Goal: Task Accomplishment & Management: Complete application form

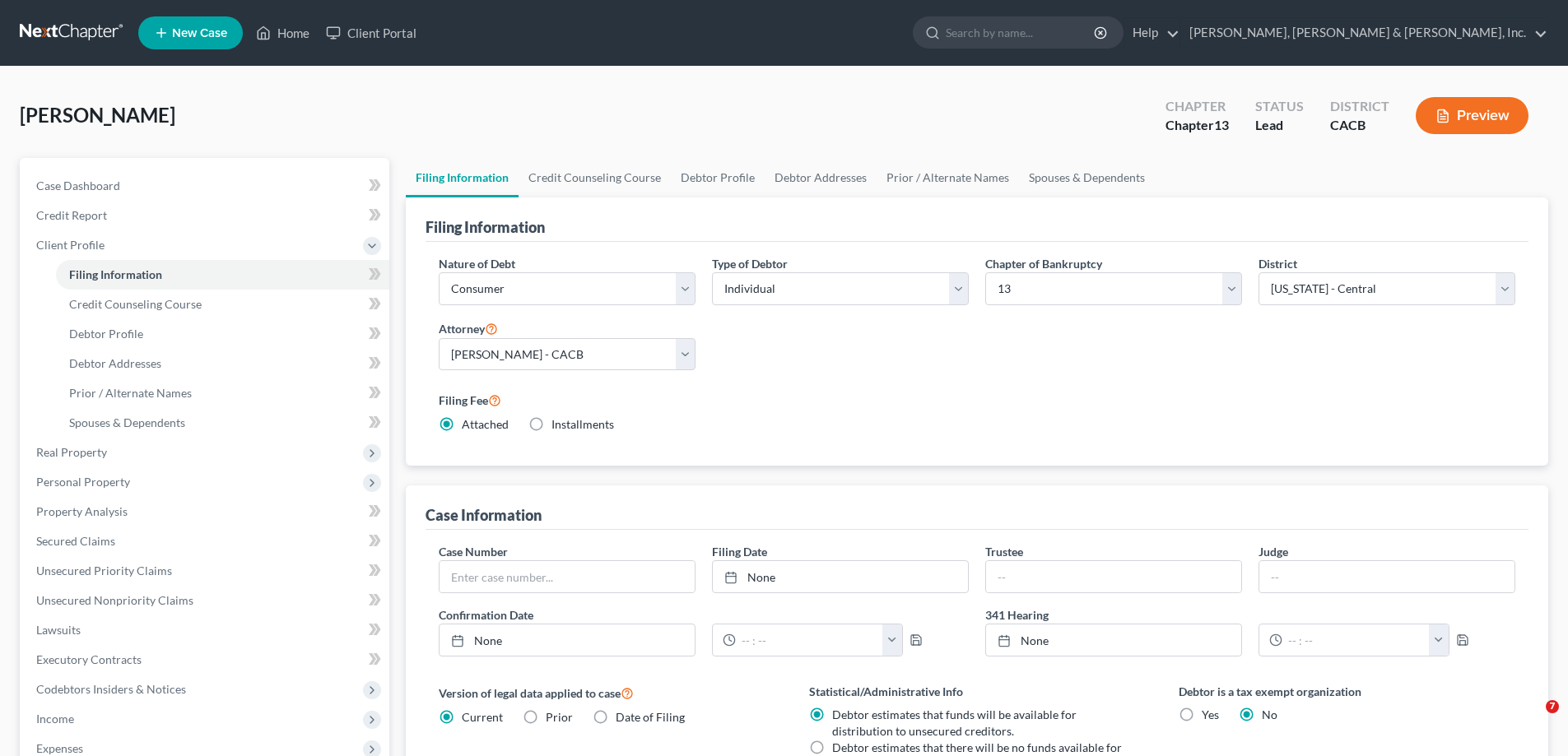
select select "1"
select select "0"
select select "3"
select select "7"
select select "1"
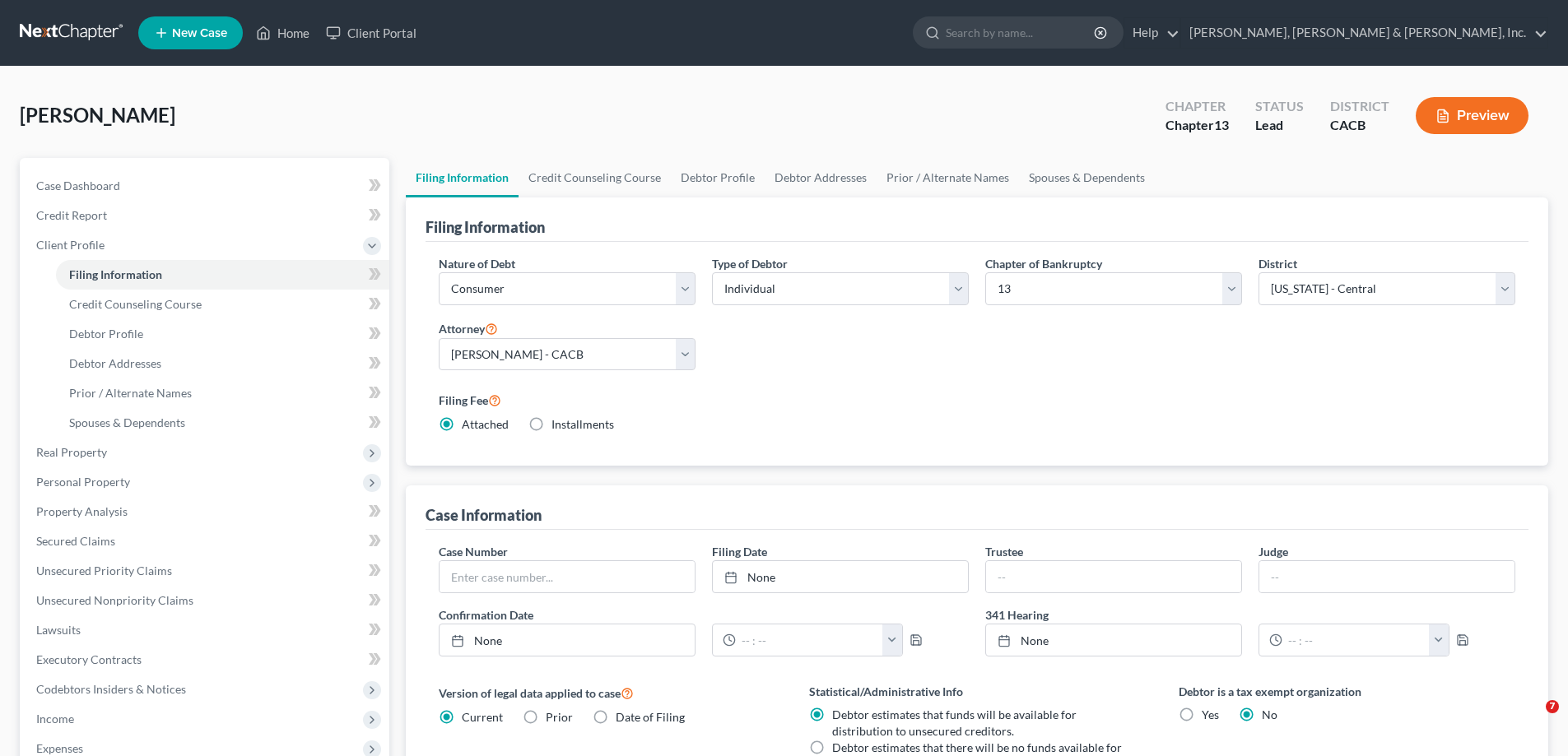
select select "4"
select select "1"
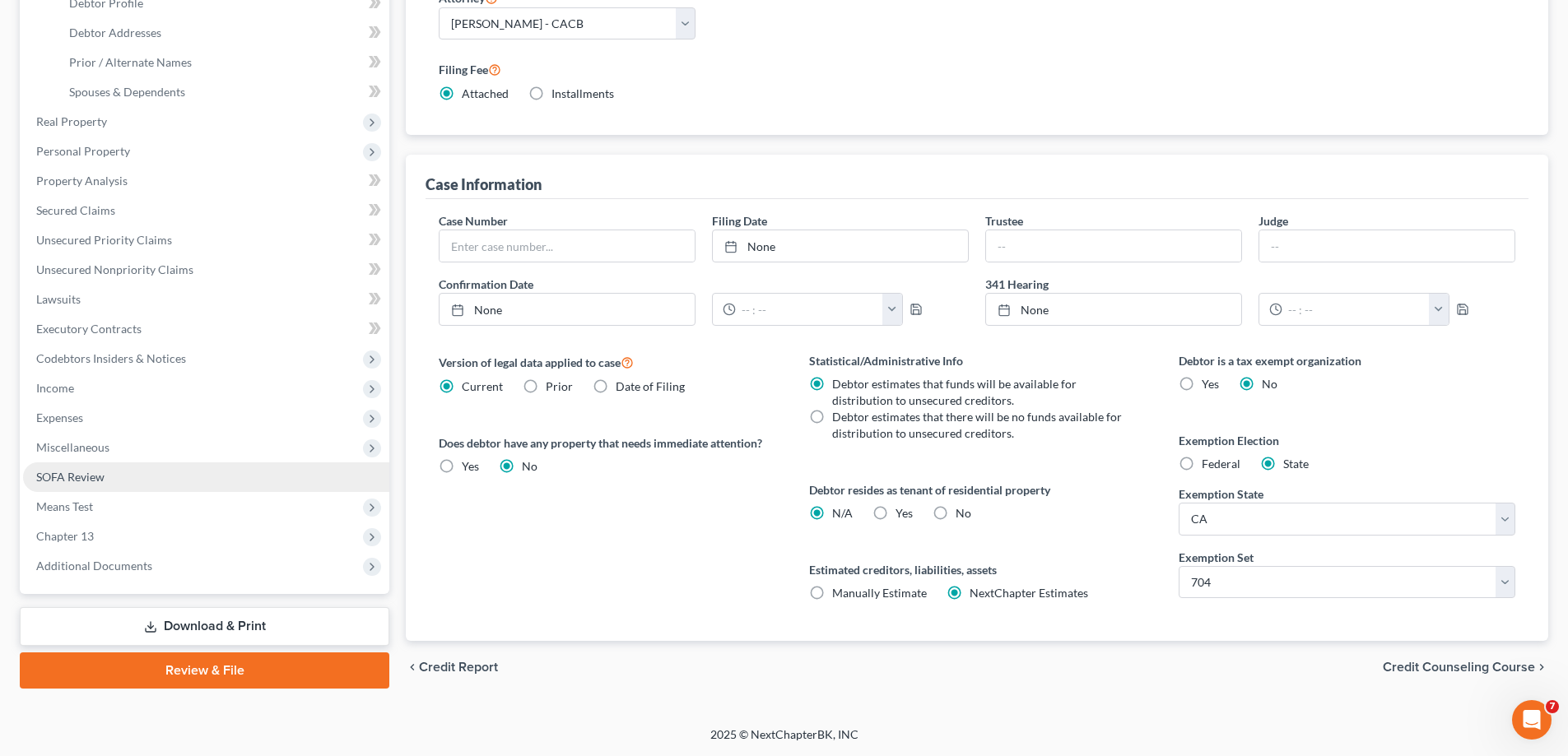
click at [135, 476] on link "SOFA Review" at bounding box center [206, 477] width 366 height 30
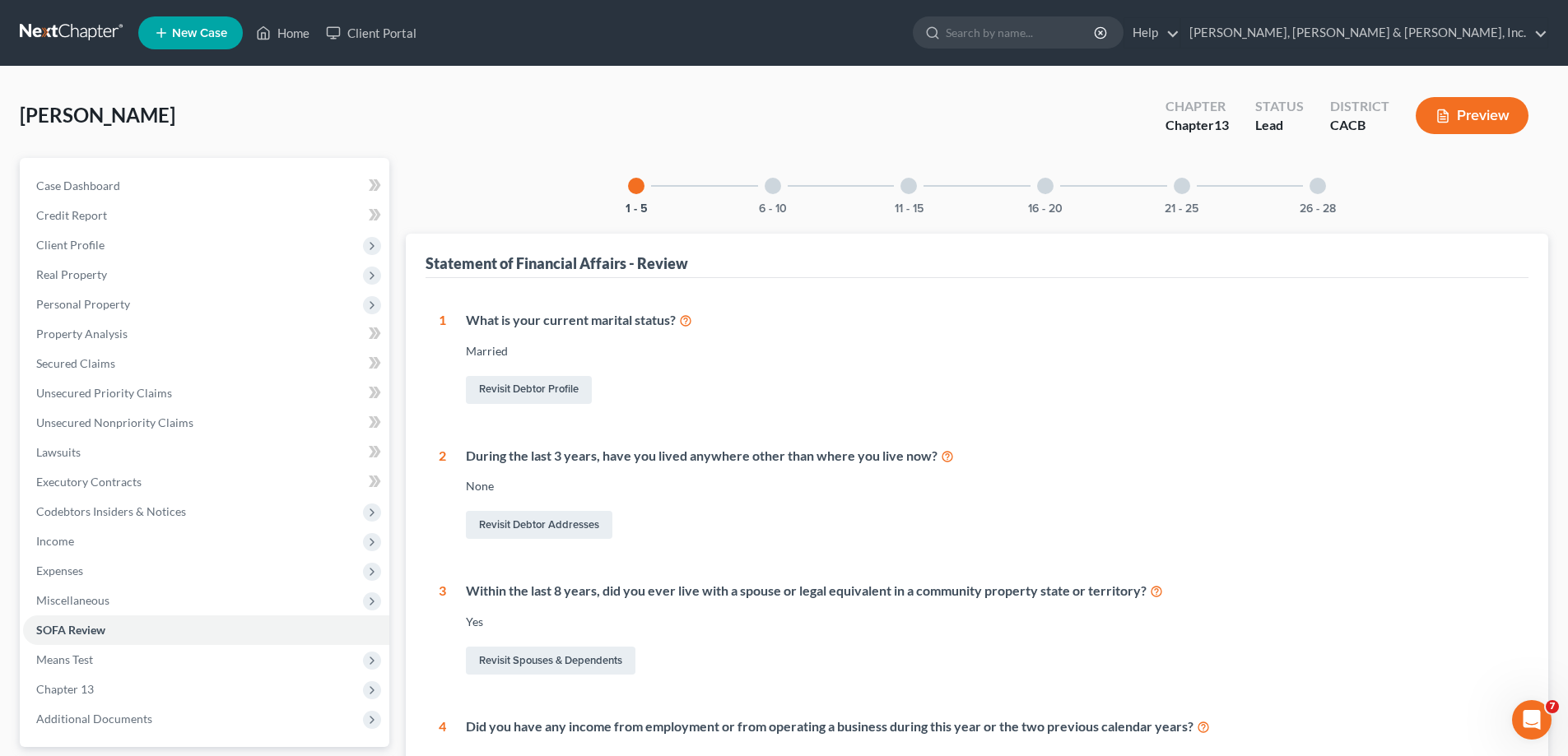
click at [1041, 188] on div at bounding box center [1044, 186] width 17 height 17
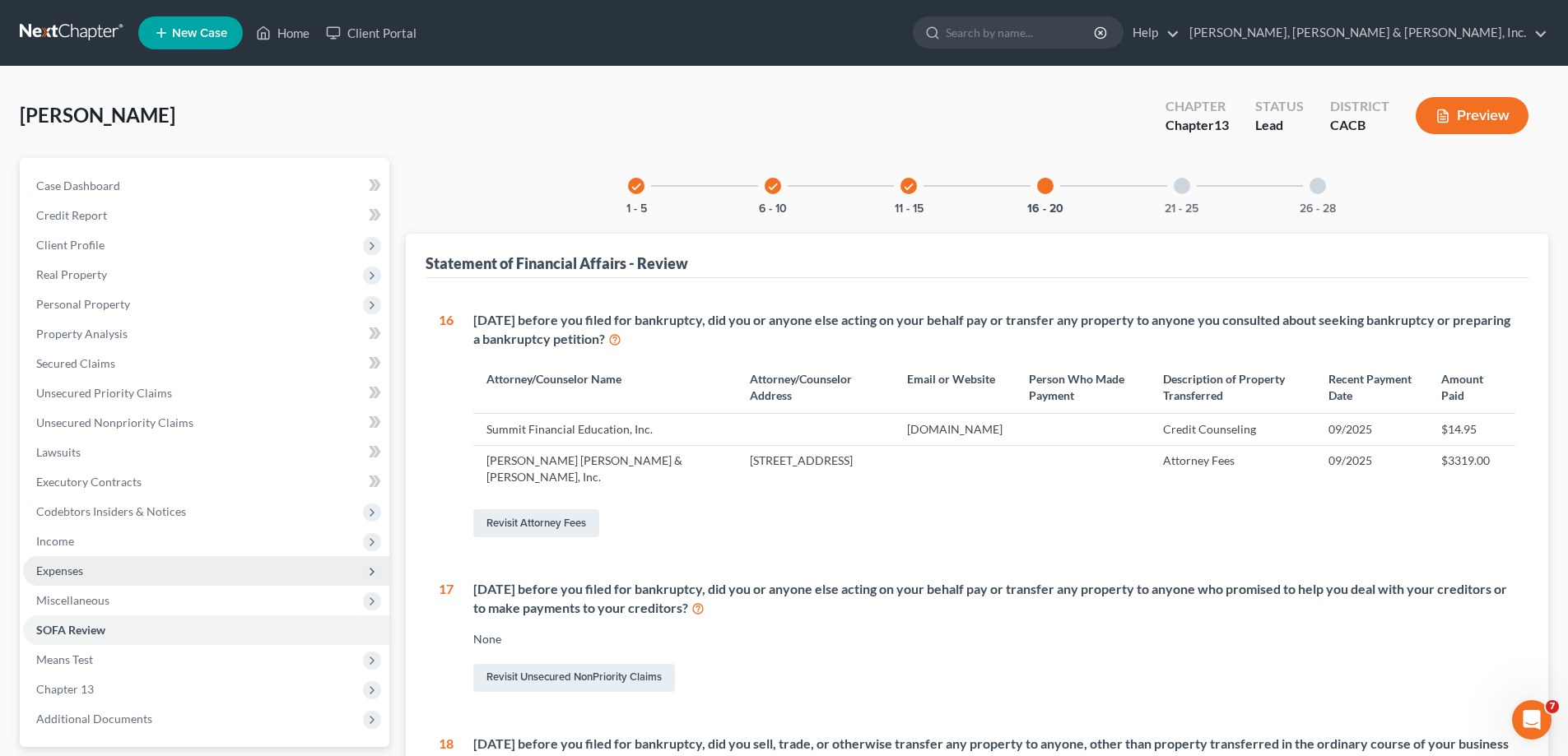
click at [198, 576] on span "Expenses" at bounding box center [206, 571] width 366 height 30
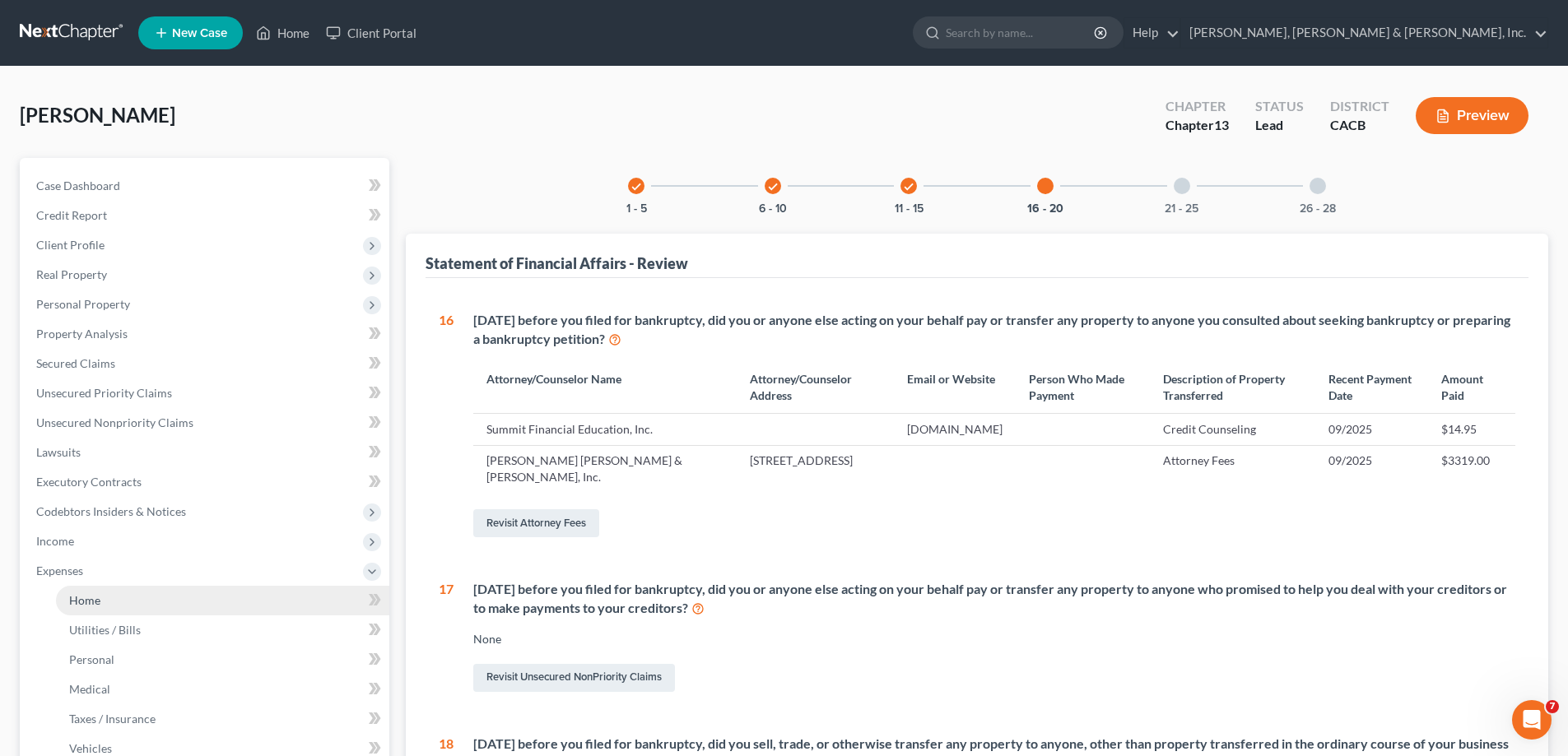
click at [197, 598] on link "Home" at bounding box center [223, 601] width 334 height 30
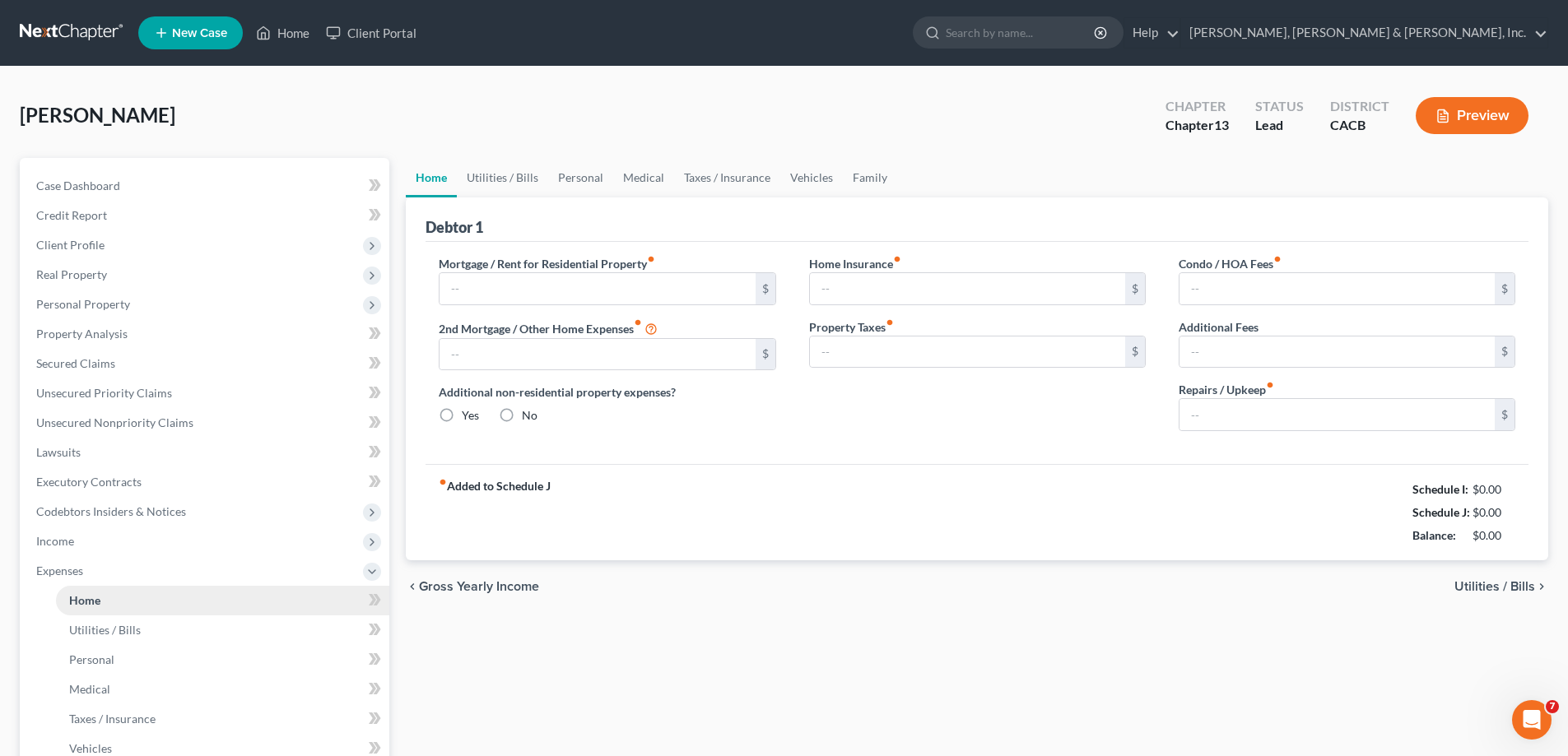
type input "1,952.92"
type input "0.00"
radio input "true"
type input "0.00"
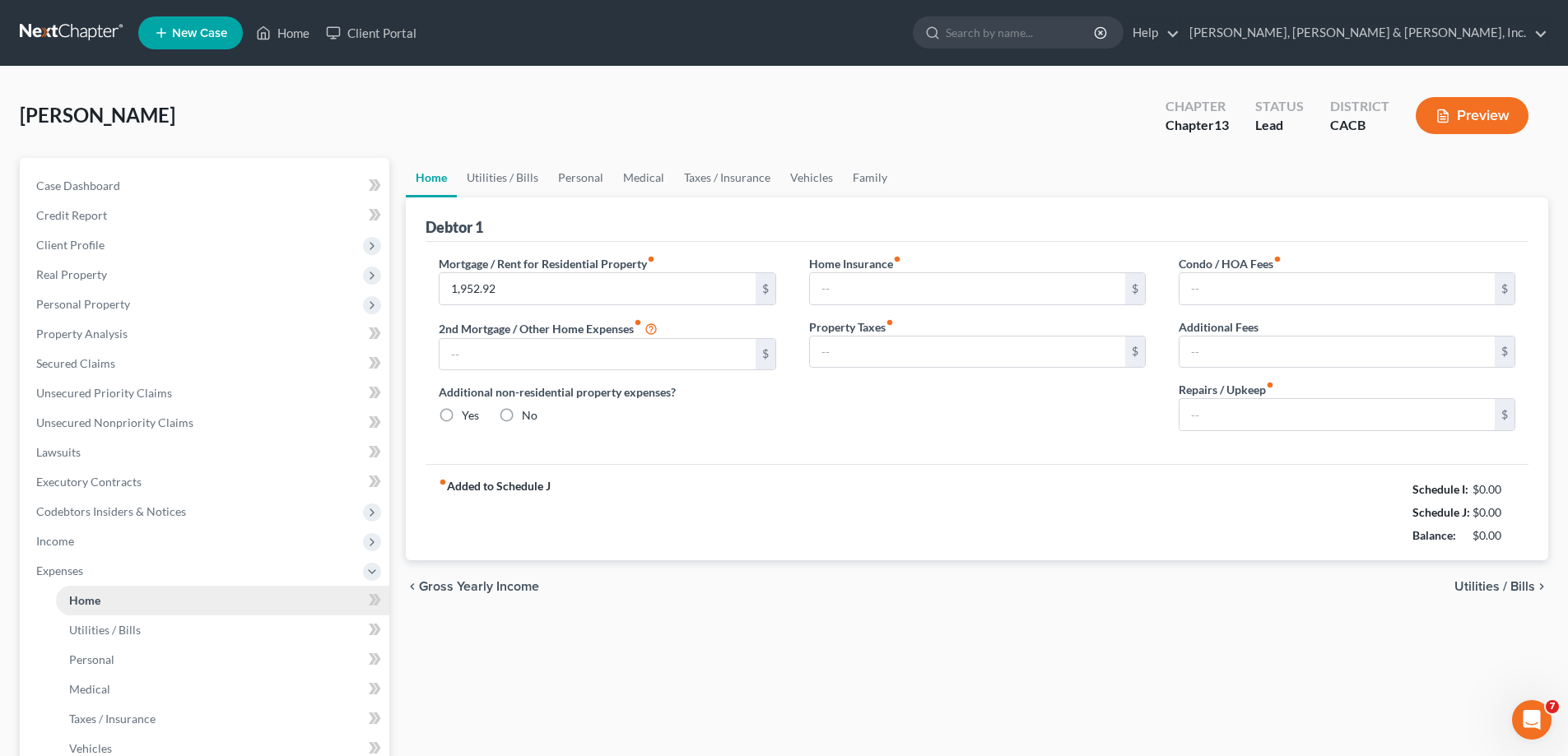
type input "0.00"
type input "200.00"
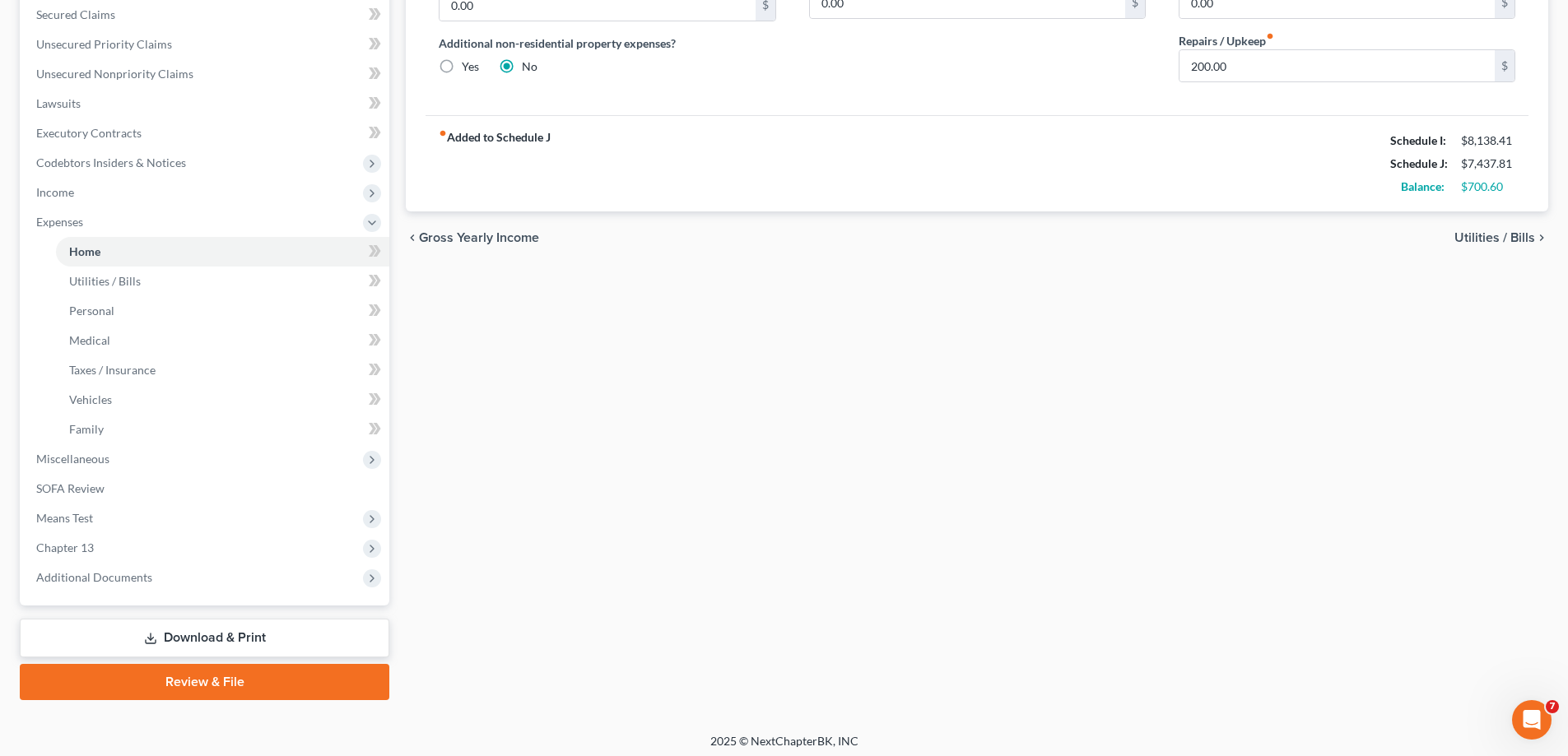
scroll to position [355, 0]
